Goal: Information Seeking & Learning: Learn about a topic

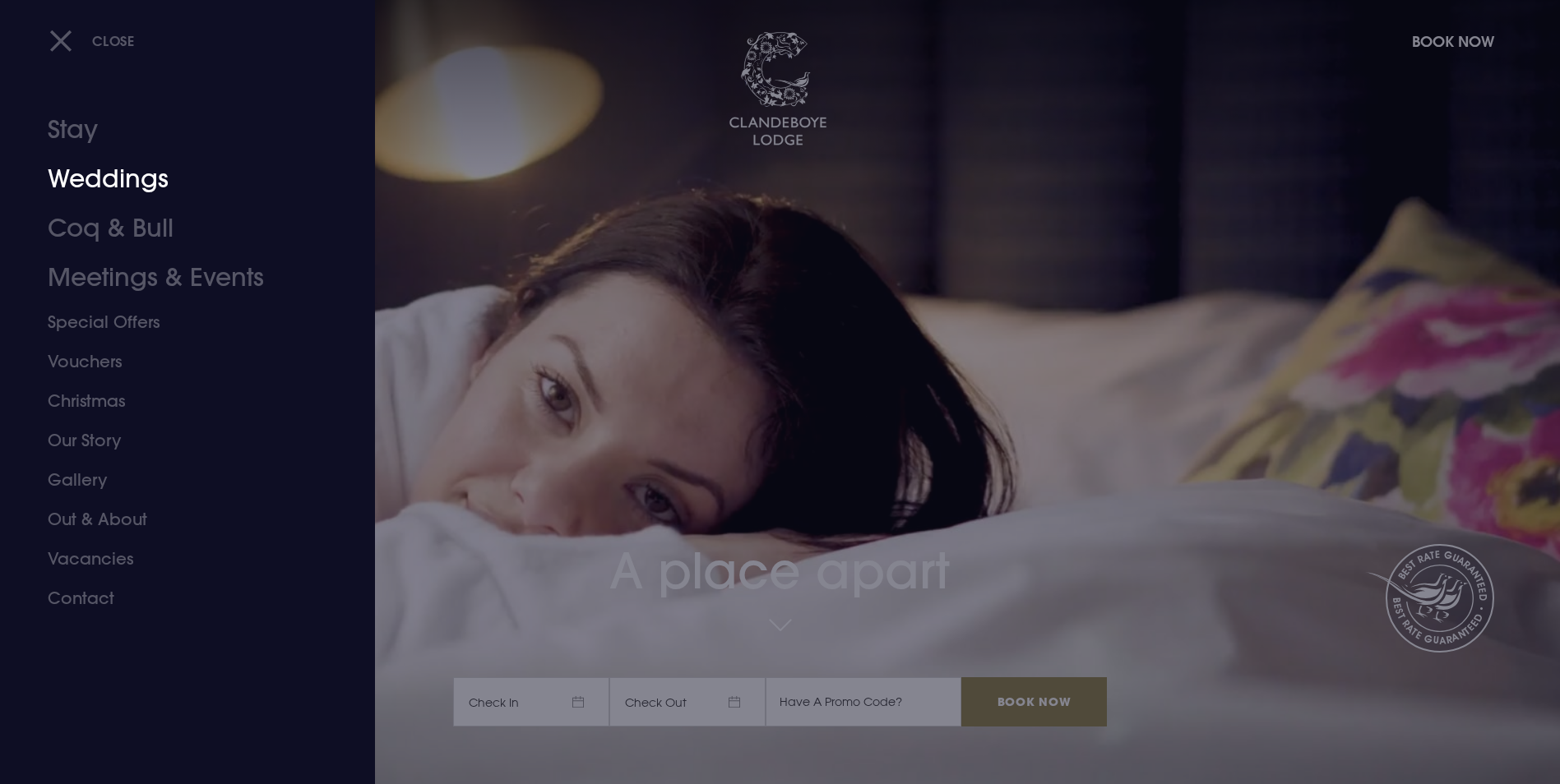
click at [147, 175] on link "Weddings" at bounding box center [178, 180] width 260 height 50
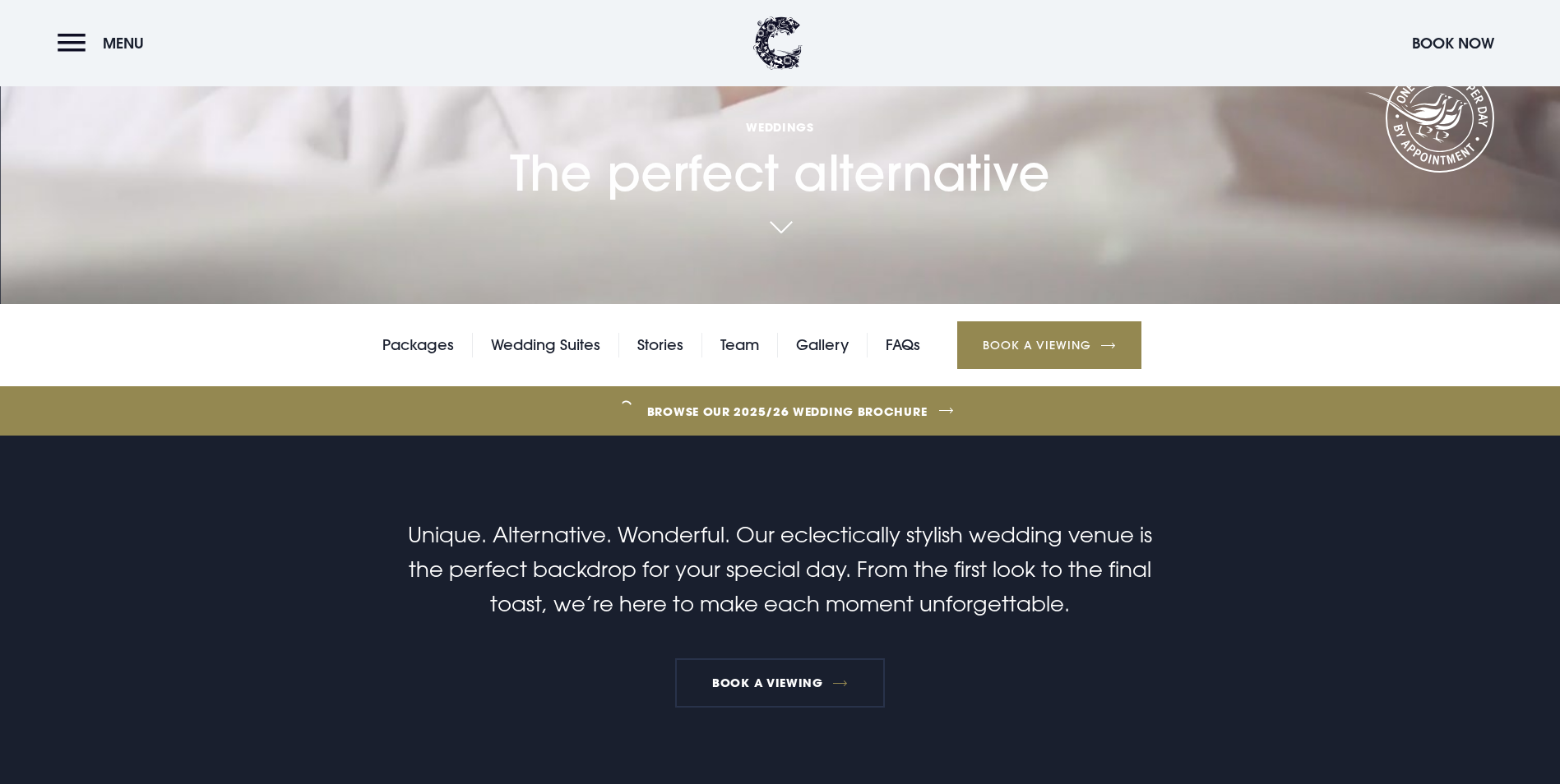
scroll to position [246, 0]
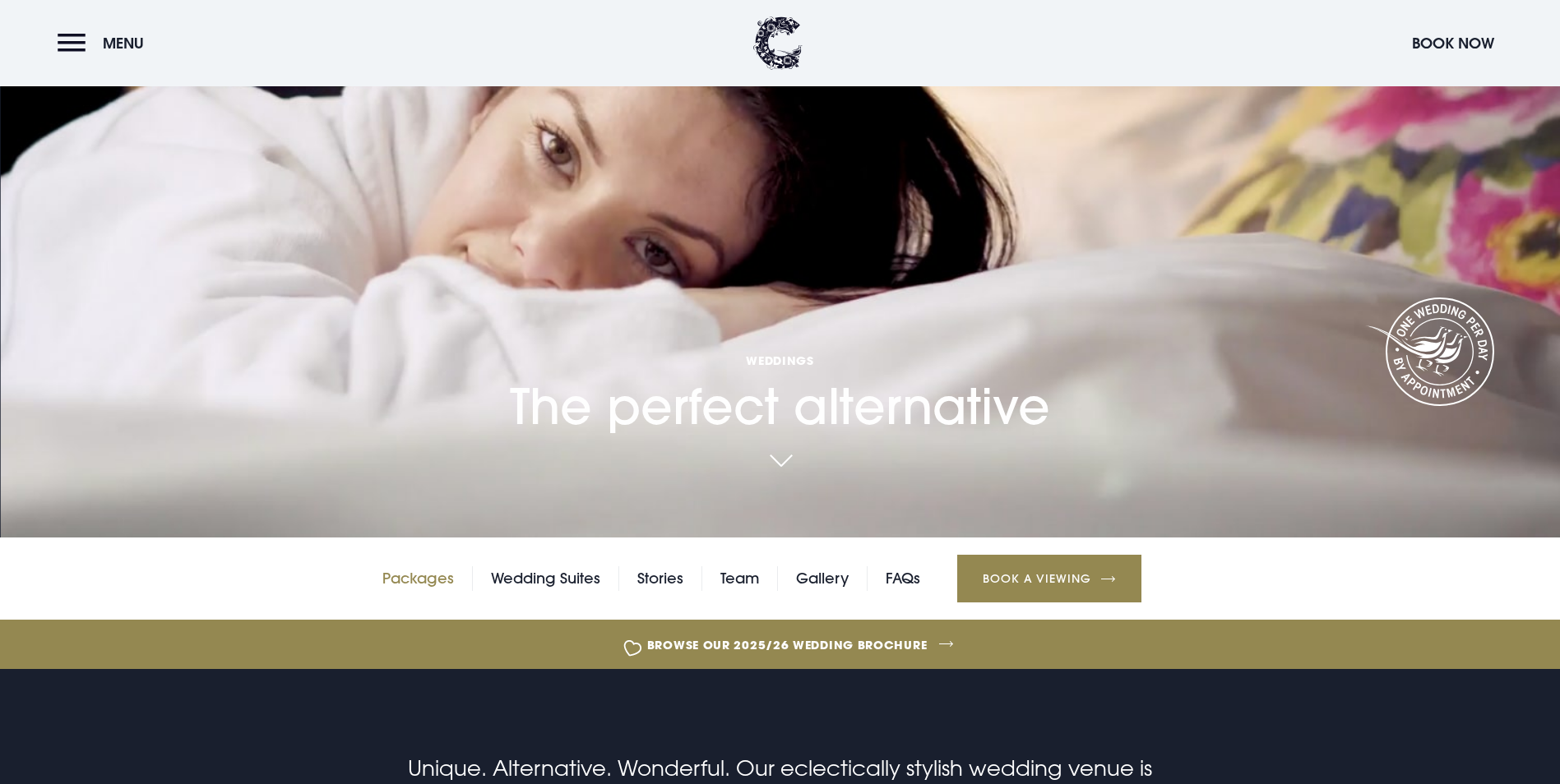
click at [436, 566] on link "Packages" at bounding box center [417, 579] width 72 height 25
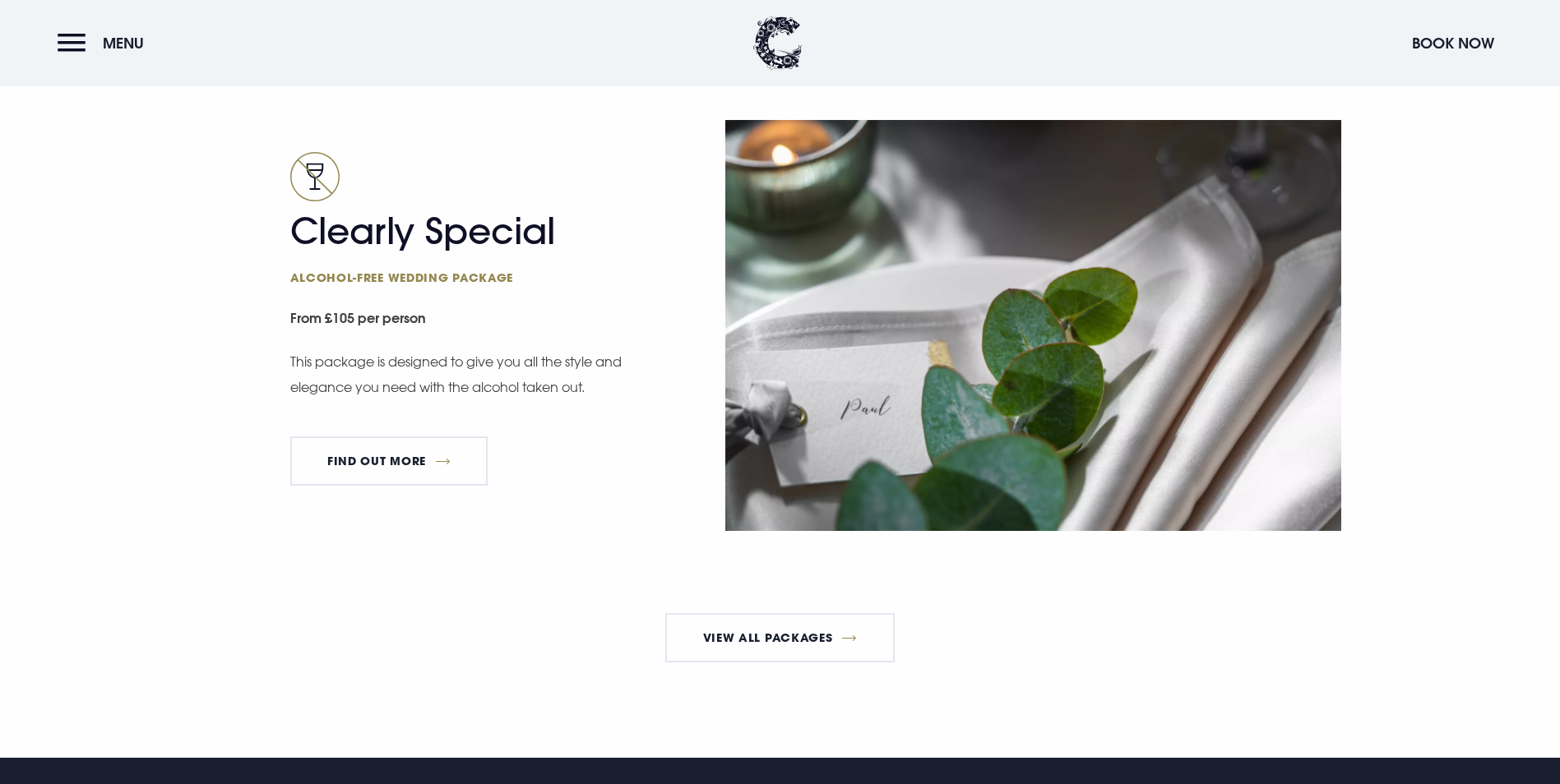
scroll to position [3371, 0]
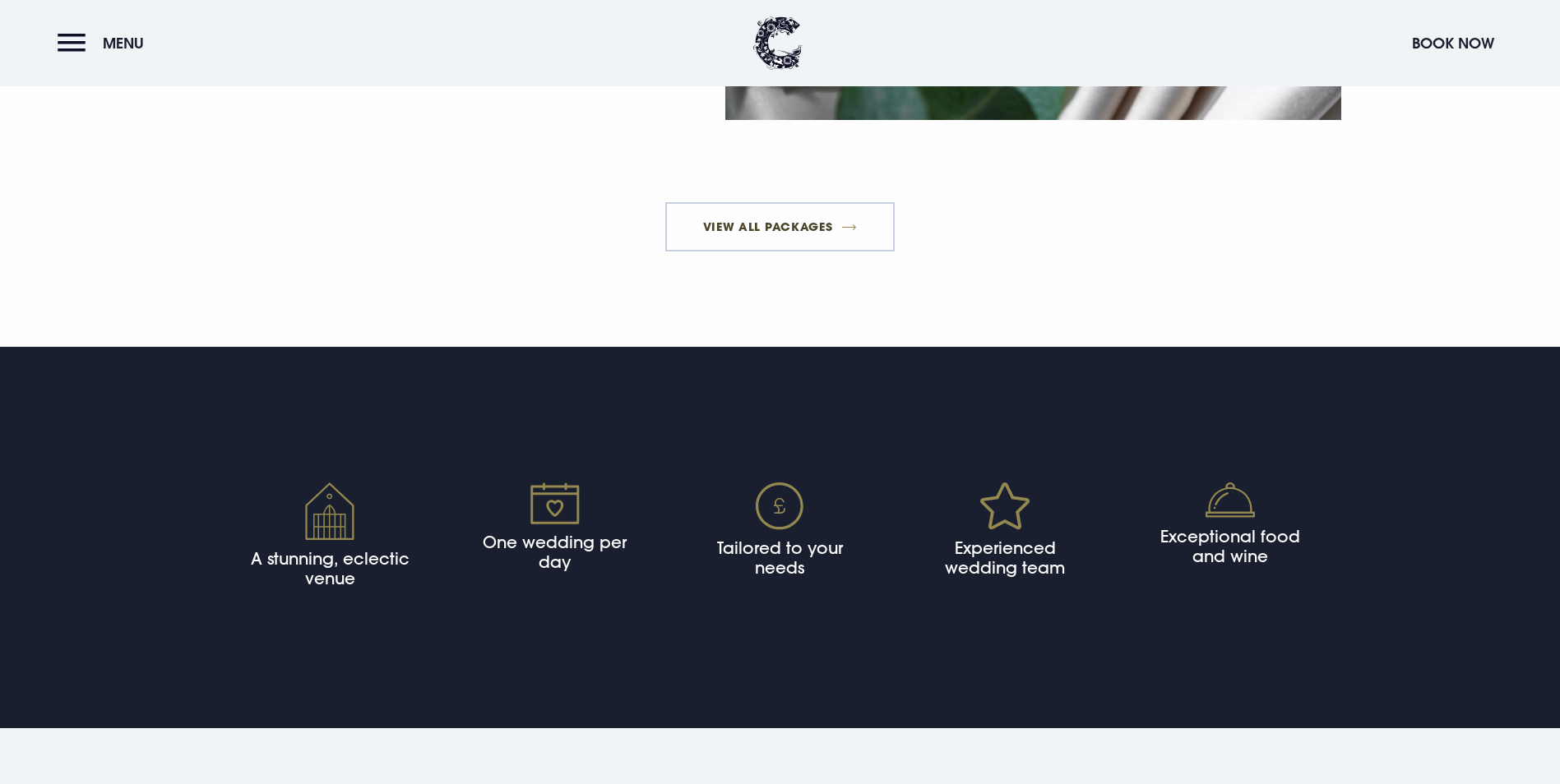
click at [767, 251] on link "View All Packages" at bounding box center [780, 227] width 229 height 50
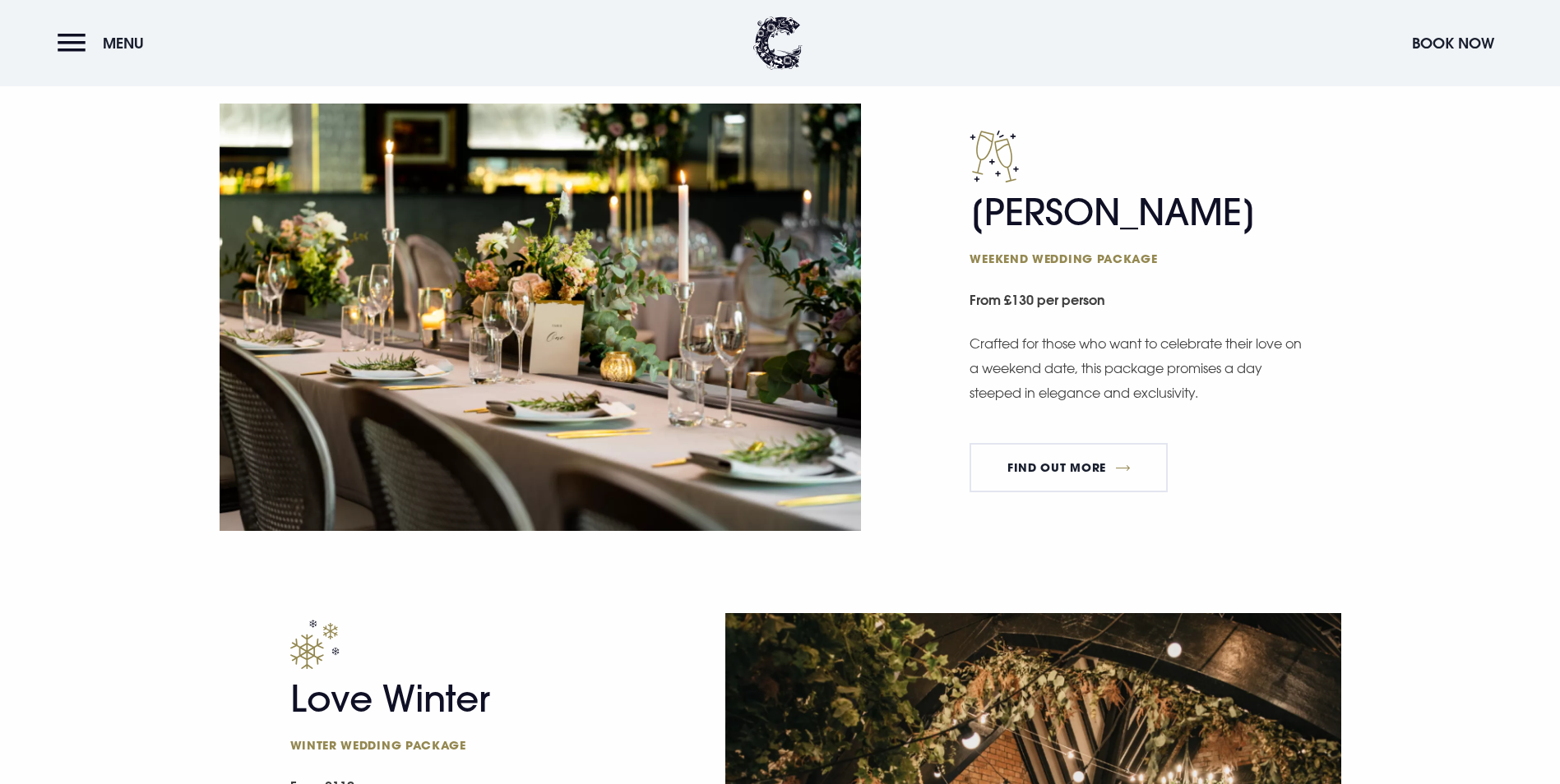
scroll to position [1316, 0]
